Goal: Information Seeking & Learning: Check status

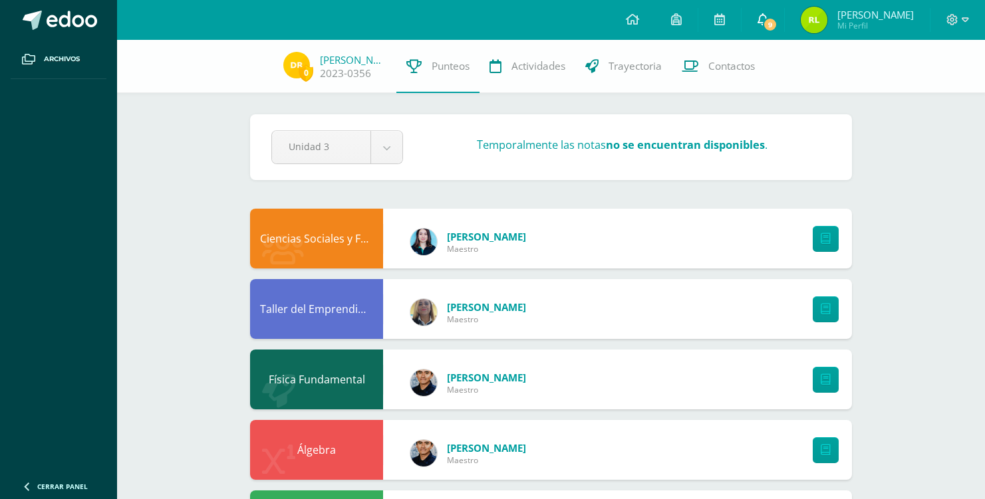
click at [769, 23] on span "9" at bounding box center [770, 24] width 15 height 15
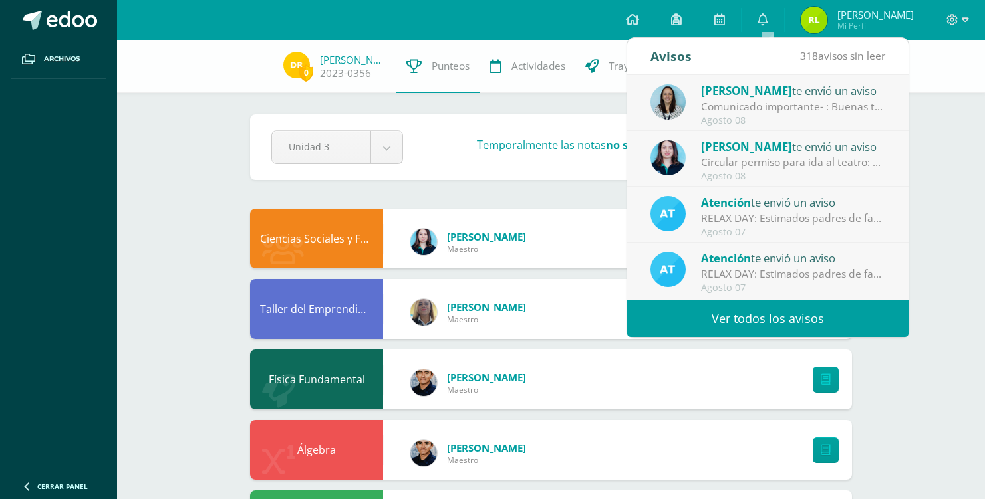
click at [850, 22] on span "Mi Perfil" at bounding box center [875, 25] width 76 height 11
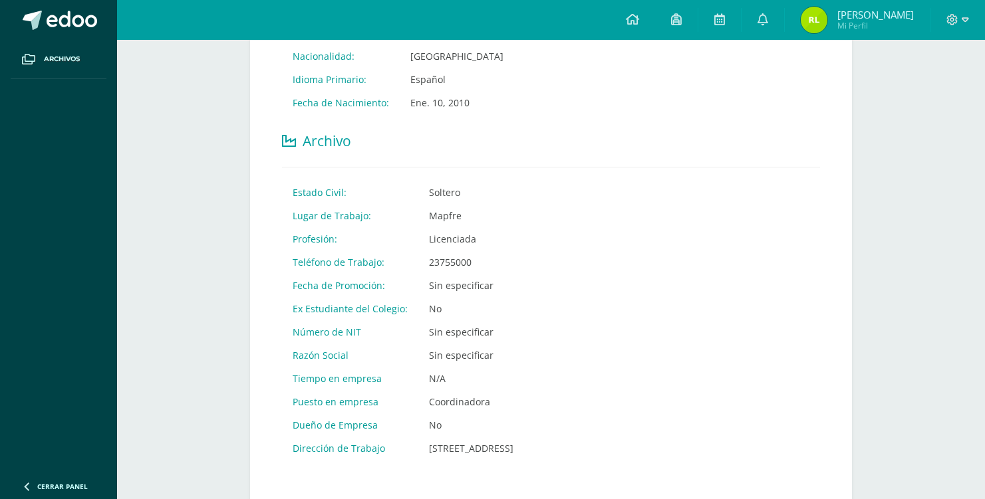
scroll to position [738, 0]
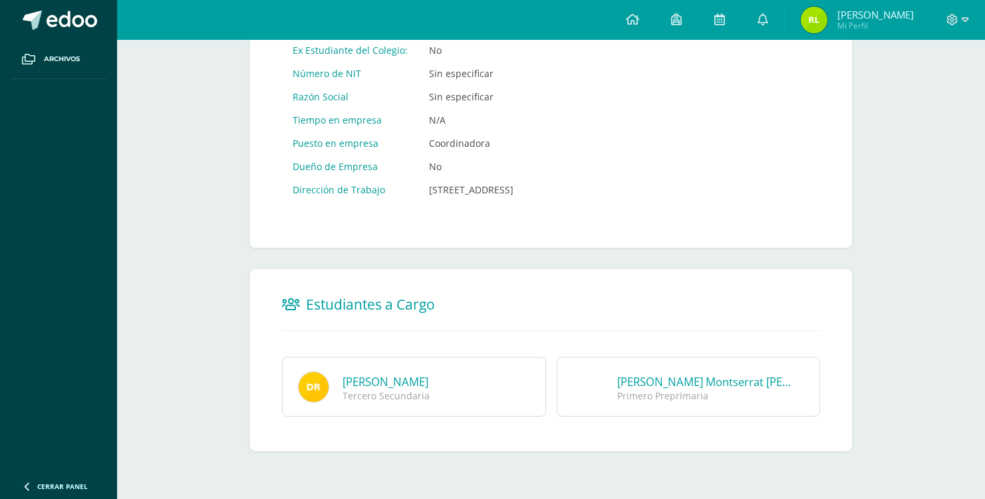
click at [668, 388] on link "[PERSON_NAME] Montserrat [PERSON_NAME]" at bounding box center [734, 381] width 235 height 15
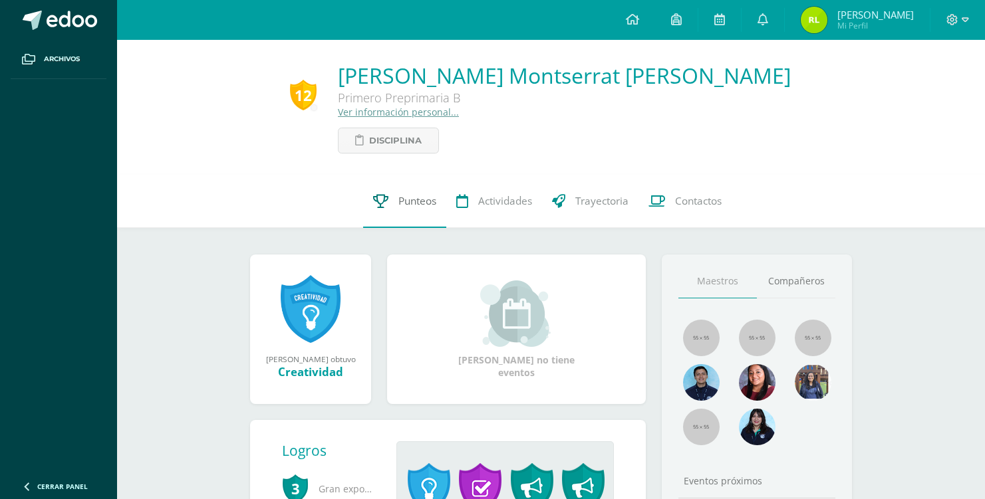
click at [411, 205] on span "Punteos" at bounding box center [417, 201] width 38 height 14
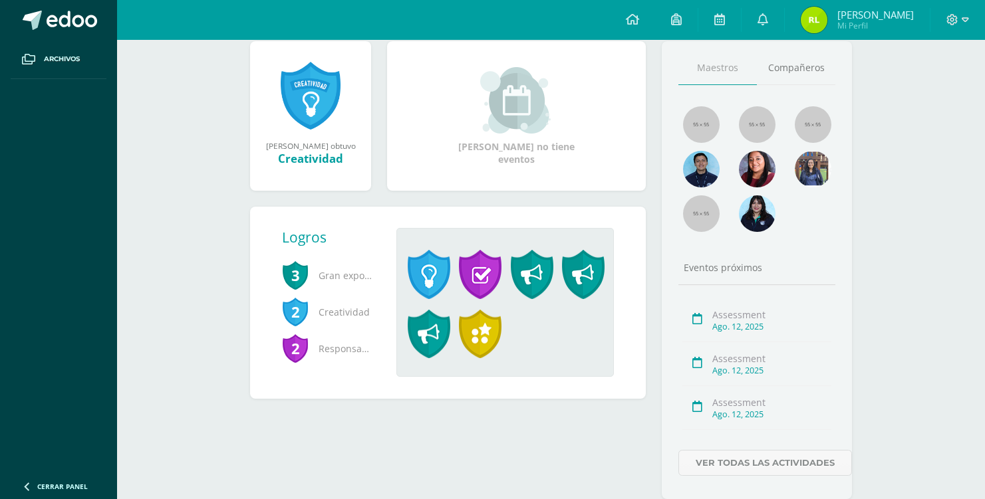
scroll to position [247, 0]
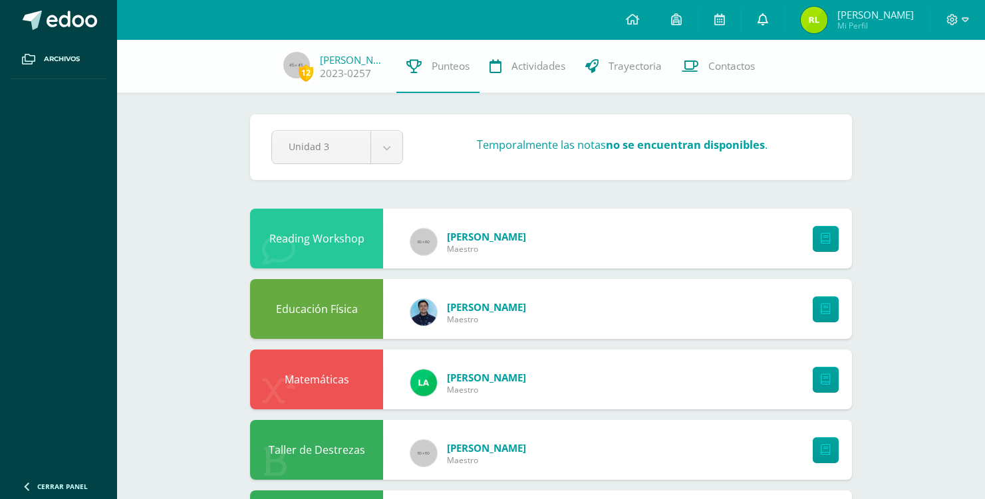
click at [767, 23] on icon at bounding box center [763, 19] width 11 height 12
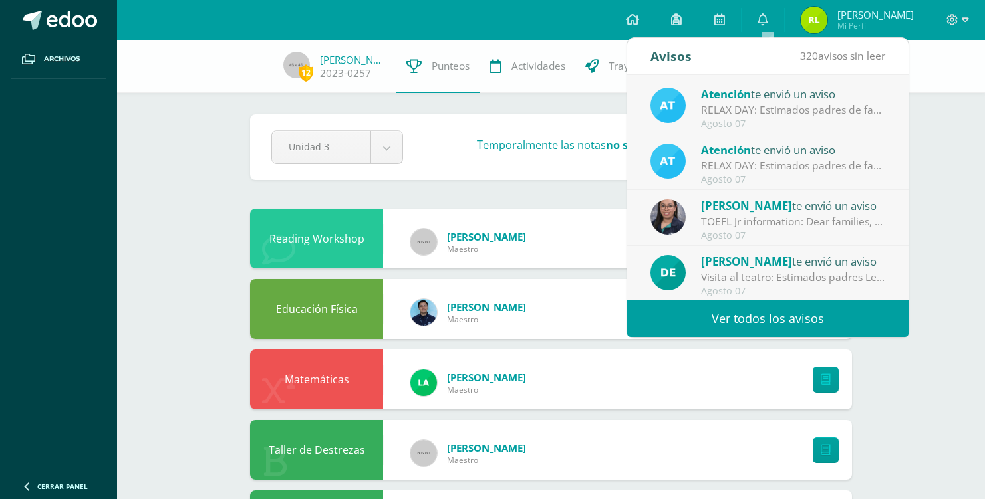
scroll to position [221, 0]
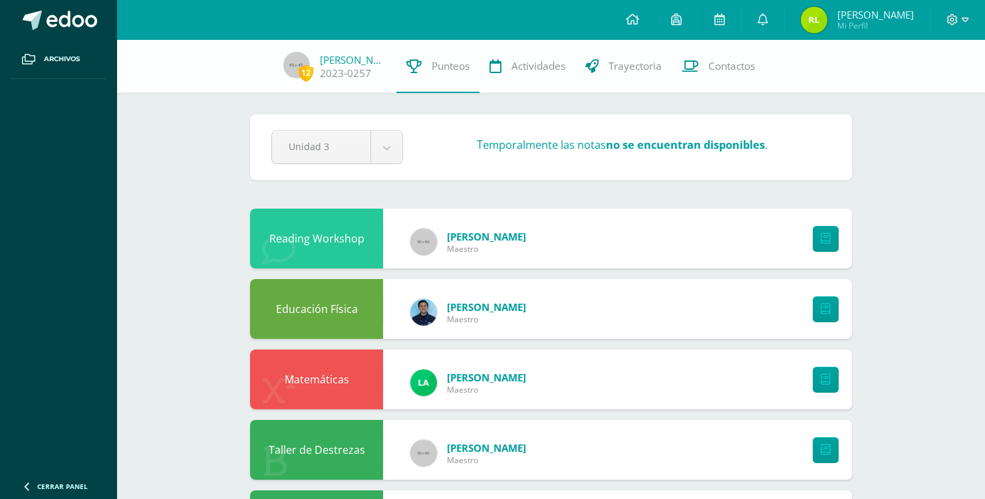
click at [356, 241] on div "Reading Workshop" at bounding box center [316, 239] width 133 height 60
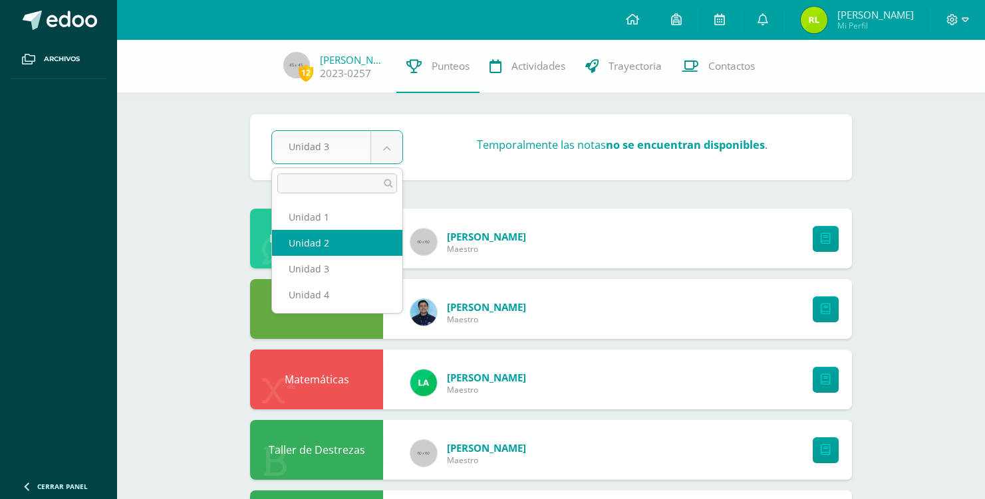
select select "Unidad 2"
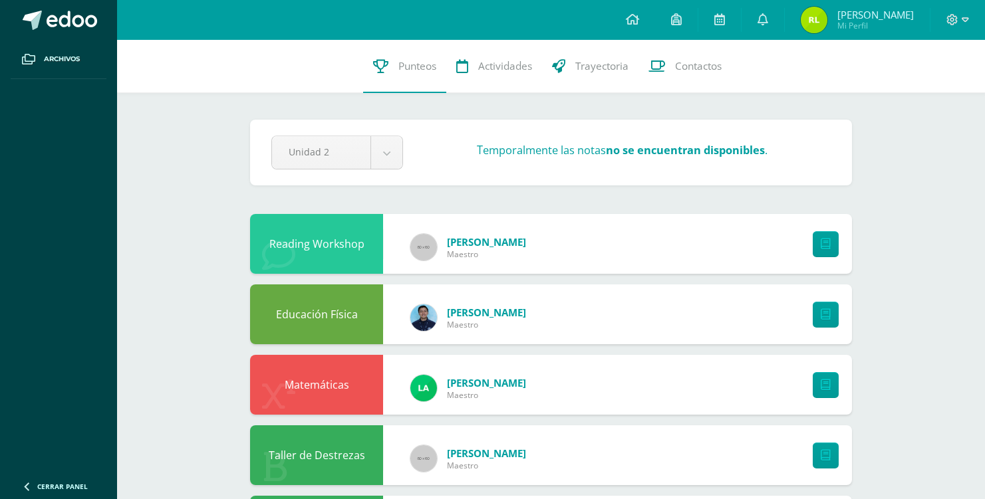
click at [517, 149] on h3 "Temporalmente las notas no se encuentran disponibles ." at bounding box center [622, 149] width 291 height 15
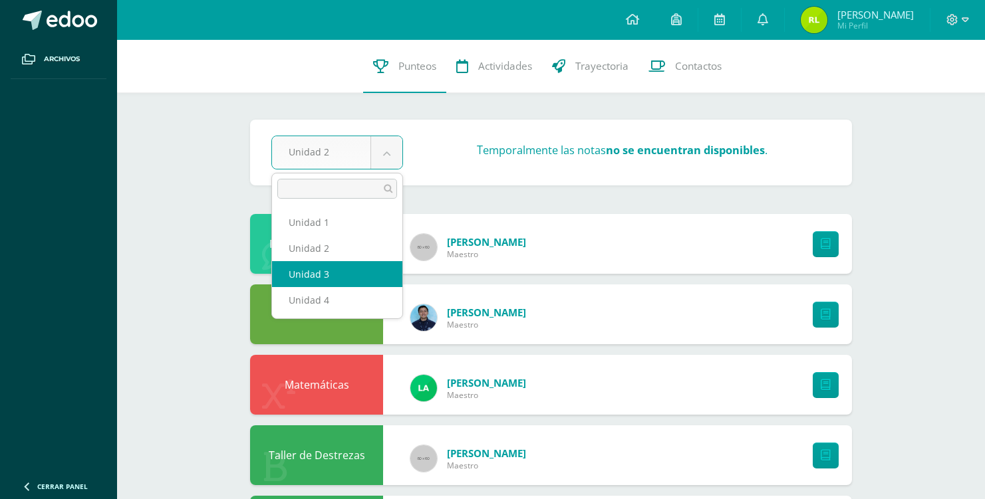
select select "Unidad 3"
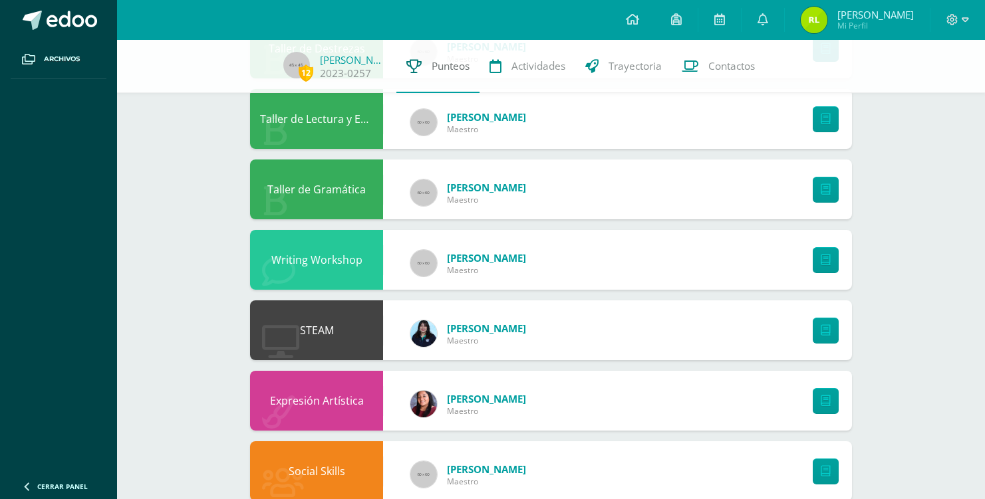
scroll to position [410, 0]
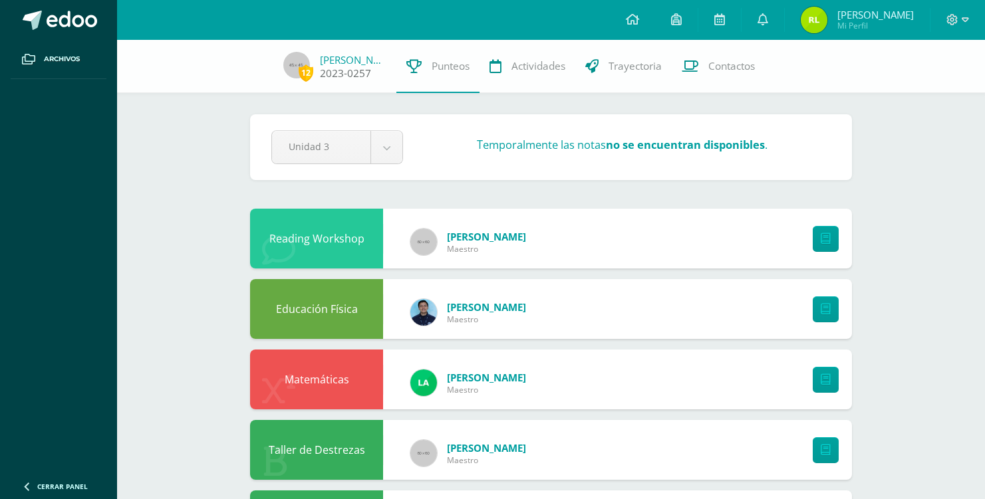
click at [358, 65] on link "Amelia Leal" at bounding box center [353, 59] width 67 height 13
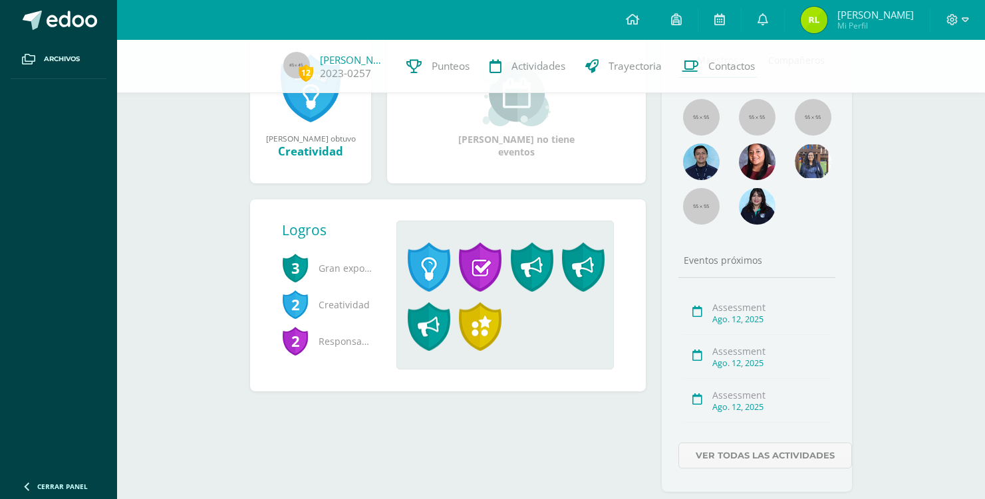
scroll to position [216, 0]
click at [422, 272] on span at bounding box center [429, 266] width 43 height 49
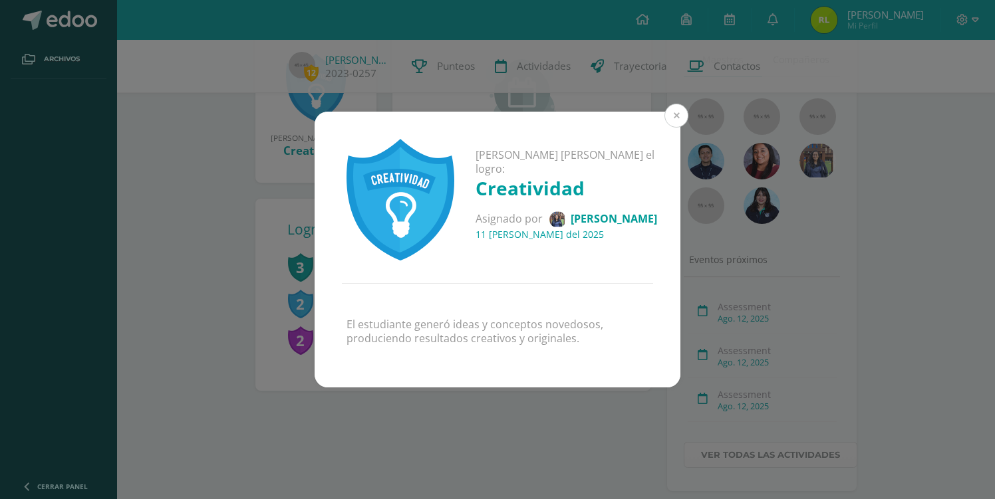
click at [675, 120] on button at bounding box center [676, 116] width 24 height 24
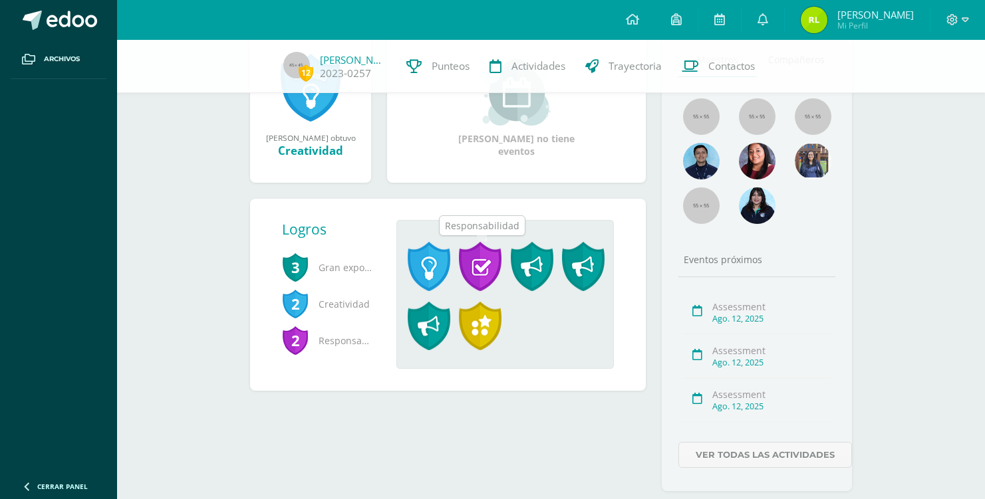
click at [483, 268] on span at bounding box center [480, 266] width 43 height 49
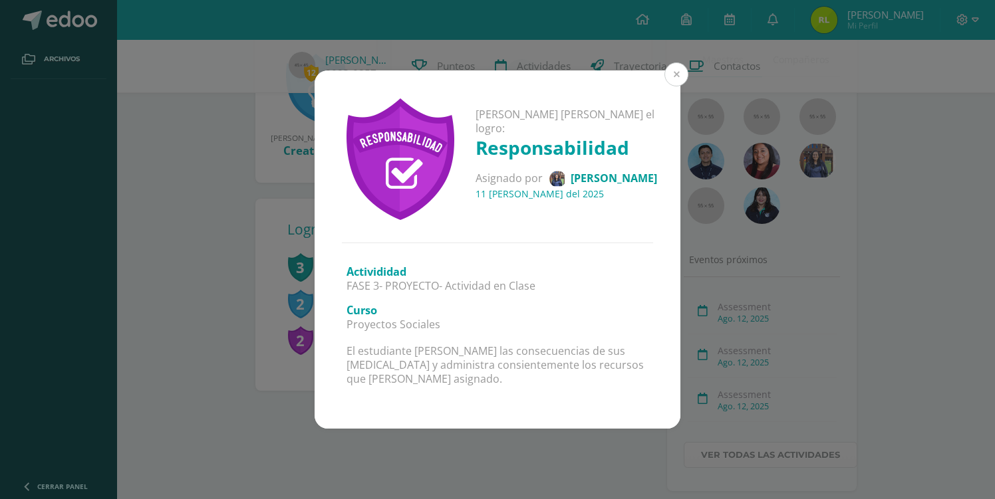
click at [672, 79] on button at bounding box center [676, 75] width 24 height 24
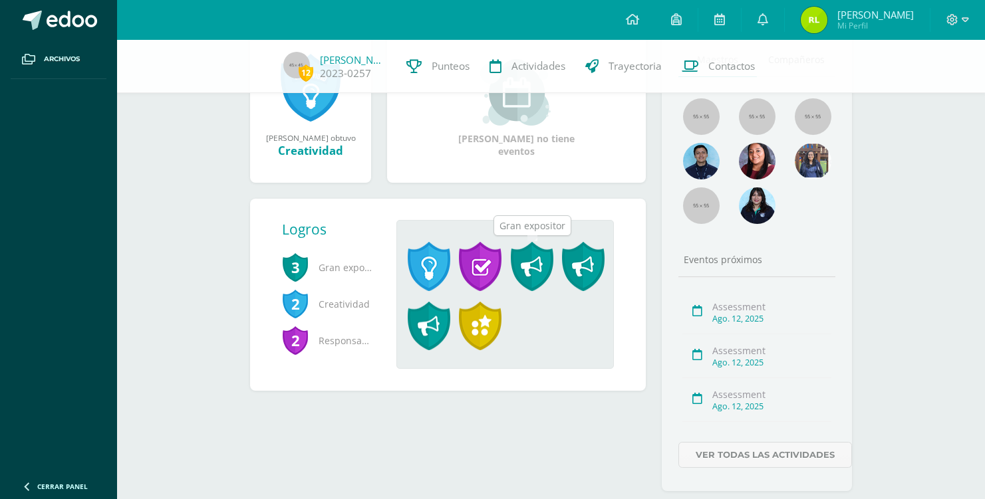
click at [540, 267] on span at bounding box center [532, 266] width 43 height 49
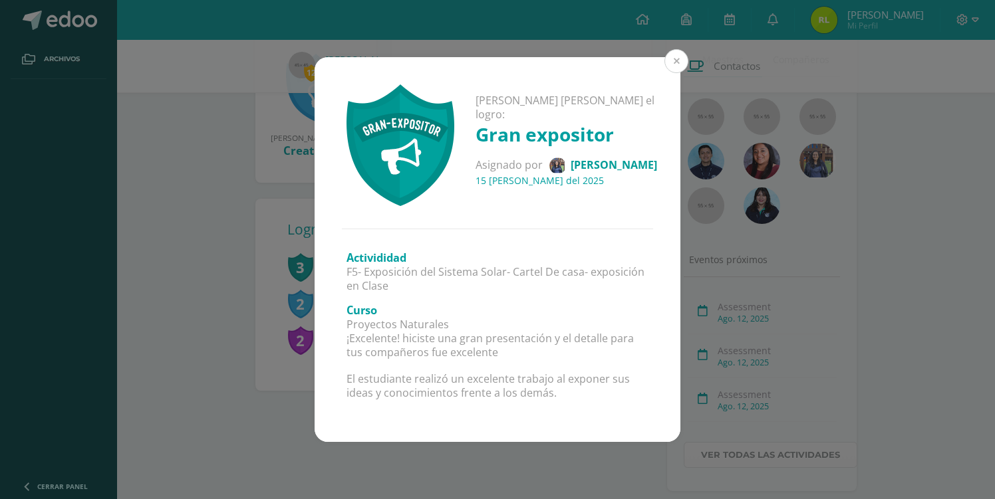
click at [675, 64] on button at bounding box center [676, 61] width 24 height 24
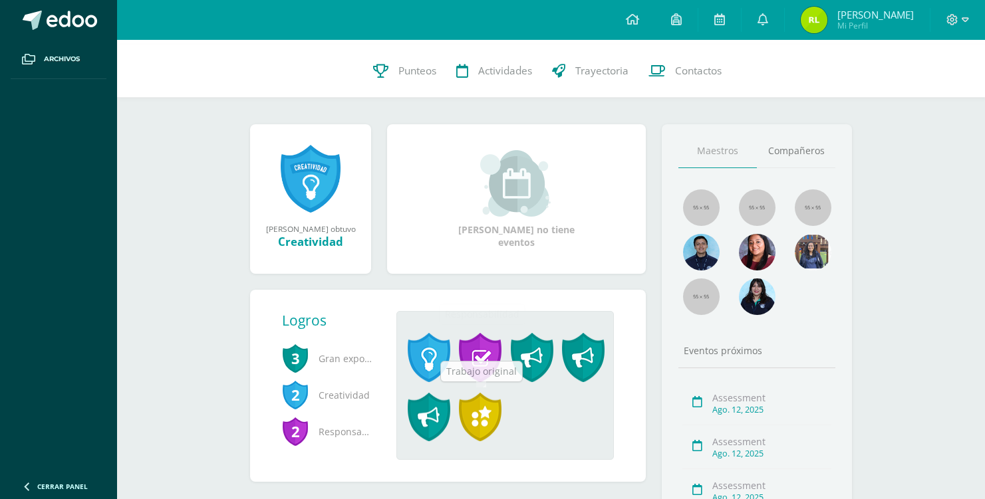
scroll to position [0, 0]
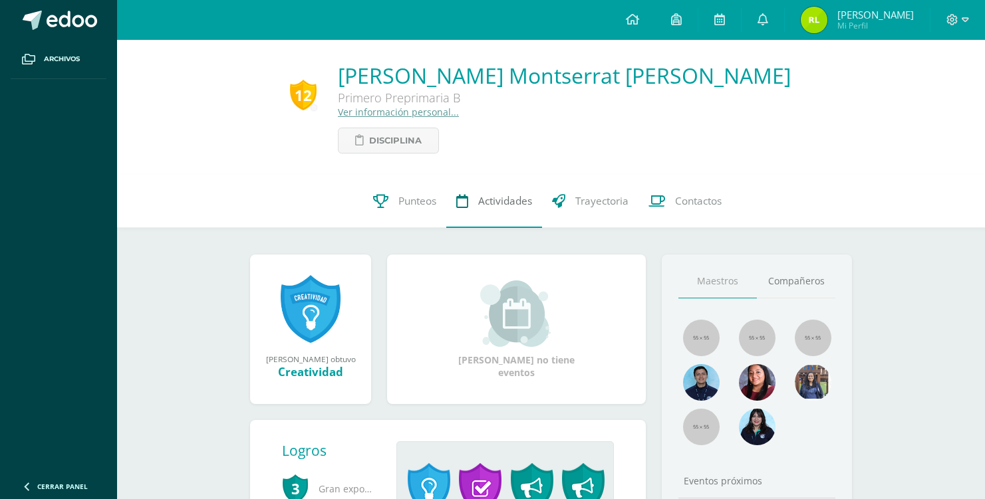
click at [505, 206] on span "Actividades" at bounding box center [505, 201] width 54 height 14
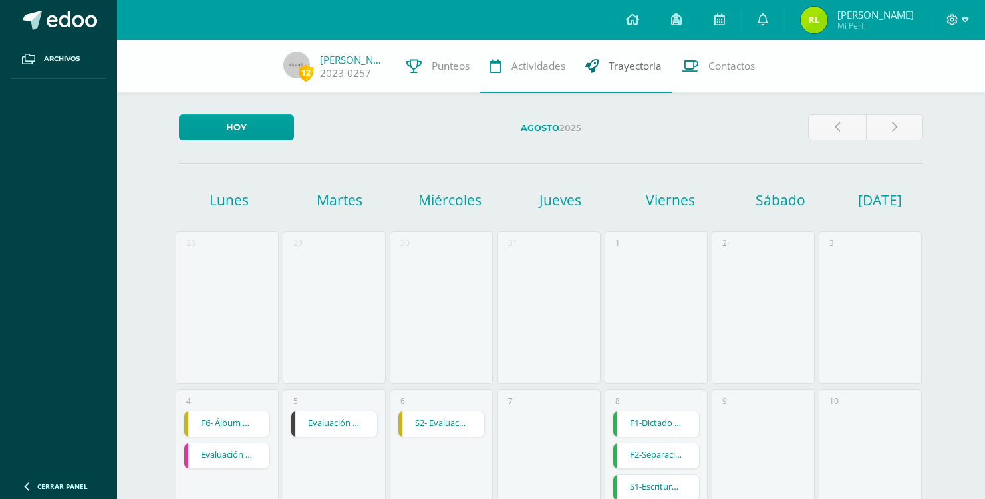
click at [638, 67] on span "Trayectoria" at bounding box center [635, 66] width 53 height 14
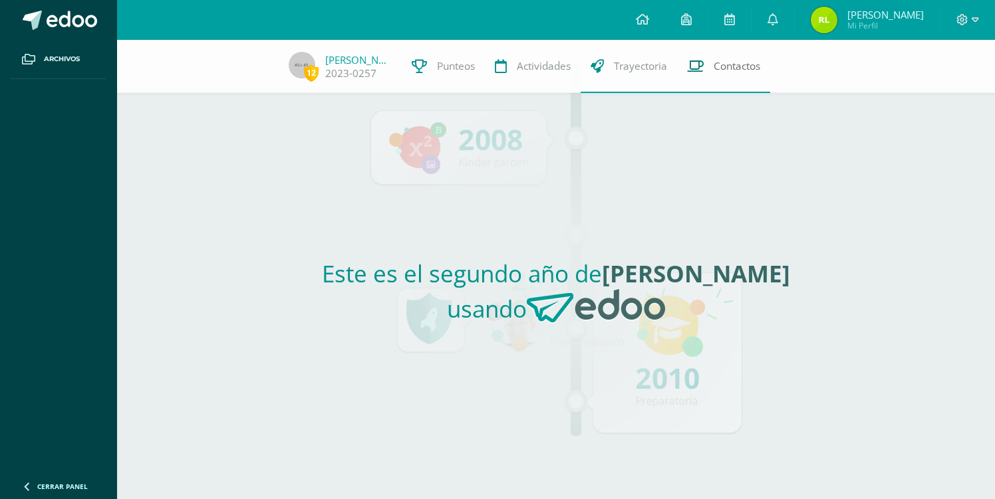
click at [728, 70] on span "Contactos" at bounding box center [737, 66] width 47 height 14
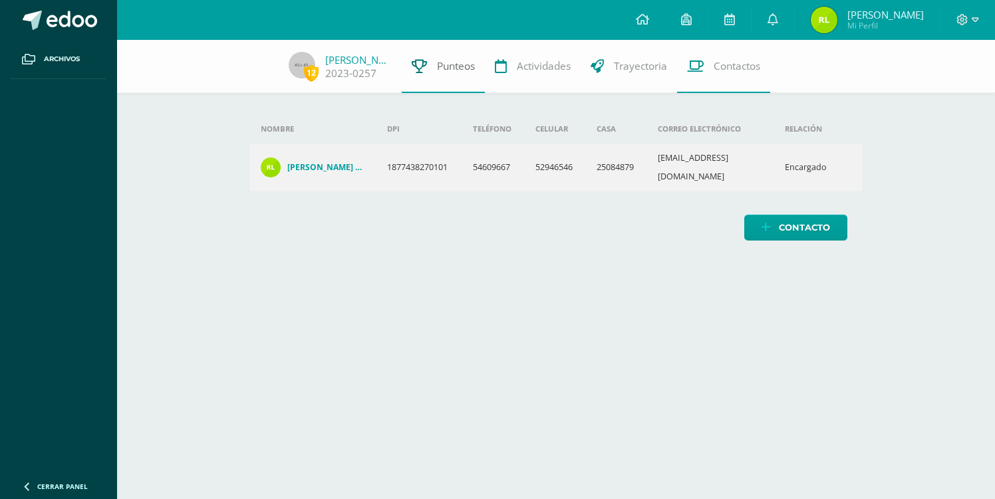
click at [446, 70] on span "Punteos" at bounding box center [456, 66] width 38 height 14
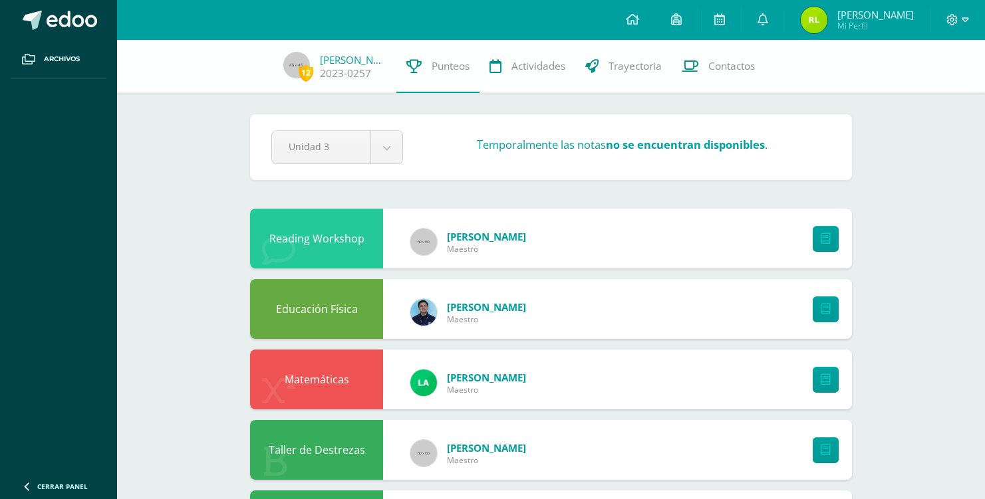
click at [526, 309] on link "[PERSON_NAME]" at bounding box center [486, 307] width 79 height 13
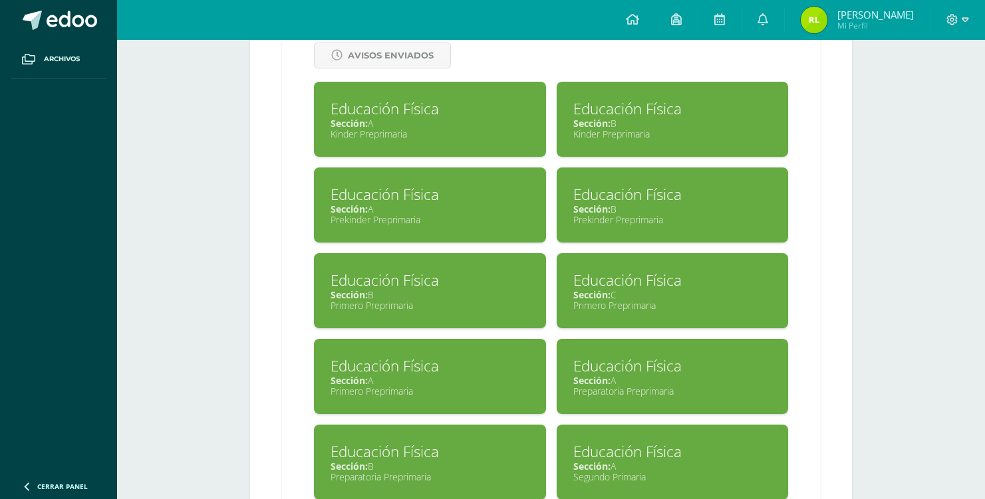
scroll to position [301, 0]
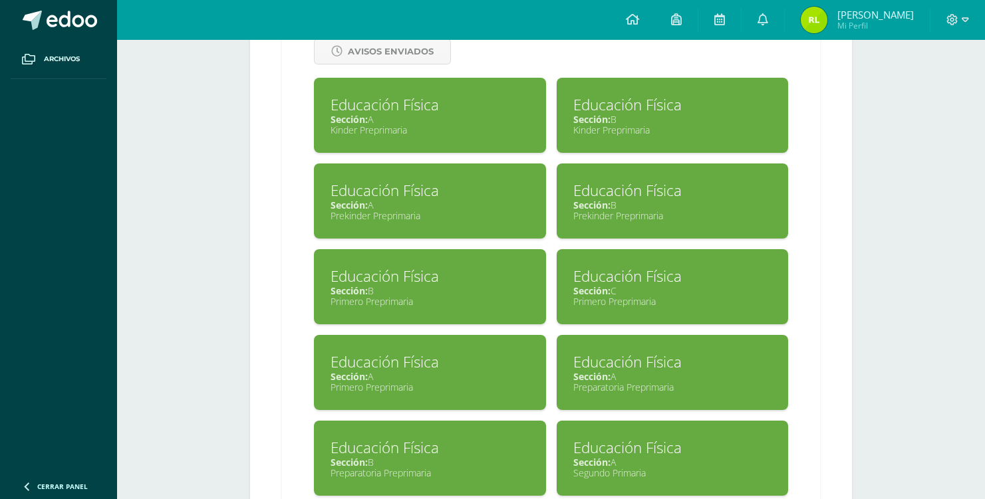
click at [405, 297] on div "Primero Preprimaria" at bounding box center [430, 301] width 199 height 13
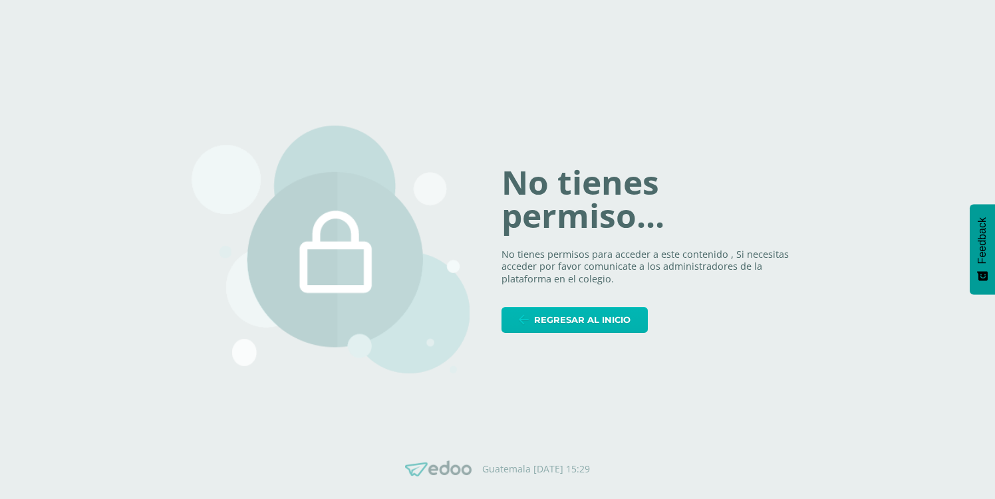
click at [564, 315] on span "Regresar al inicio" at bounding box center [582, 320] width 96 height 25
click at [583, 325] on span "Regresar al inicio" at bounding box center [582, 320] width 96 height 25
